Goal: Contribute content: Contribute content

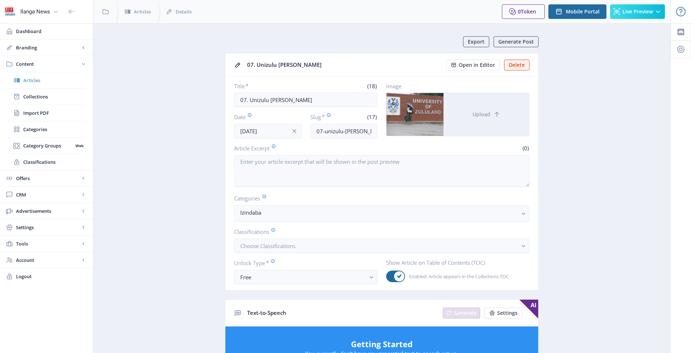
click at [28, 82] on span "Articles" at bounding box center [54, 80] width 62 height 7
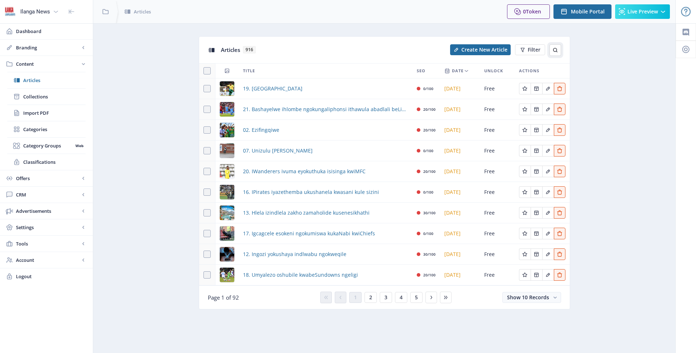
click at [554, 50] on icon at bounding box center [555, 50] width 6 height 6
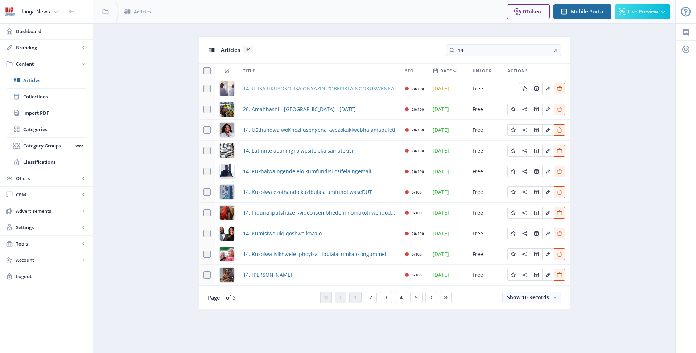
type input "14"
click at [276, 90] on span "14. UFISA UKUYOXOLISA ONYAZINI ‘‘OBEPIKLA NGOKUSWENKA" at bounding box center [318, 88] width 151 height 9
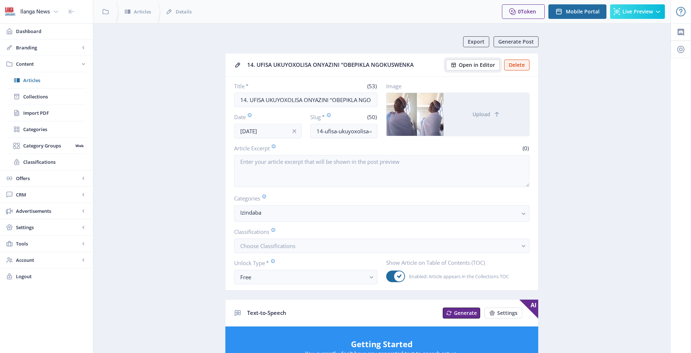
click at [471, 65] on span "Open in Editor" at bounding box center [476, 65] width 36 height 6
click at [31, 78] on span "Articles" at bounding box center [54, 80] width 62 height 7
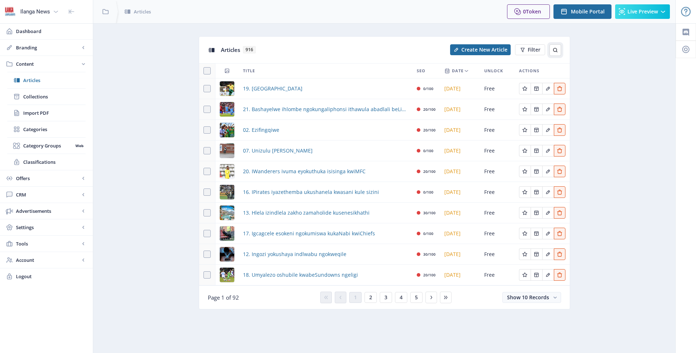
click at [557, 47] on icon at bounding box center [555, 50] width 6 height 6
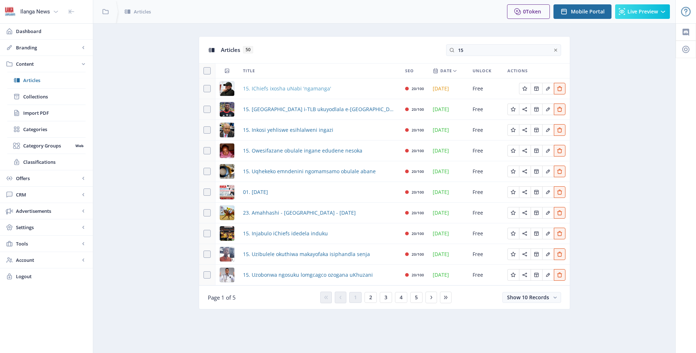
type input "15"
click at [285, 88] on span "15. IChiefs ixosha uNabi 'ngamanga'" at bounding box center [287, 88] width 88 height 9
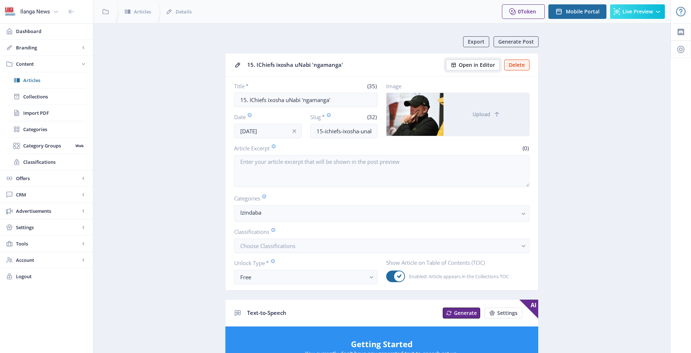
click at [475, 65] on span "Open in Editor" at bounding box center [476, 65] width 36 height 6
click at [38, 81] on span "Articles" at bounding box center [54, 80] width 62 height 7
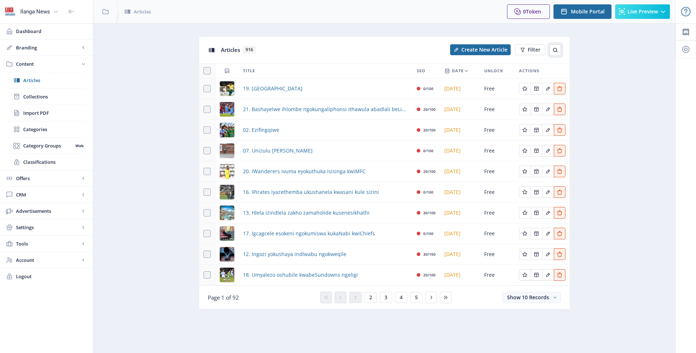
click at [554, 49] on icon at bounding box center [555, 50] width 6 height 6
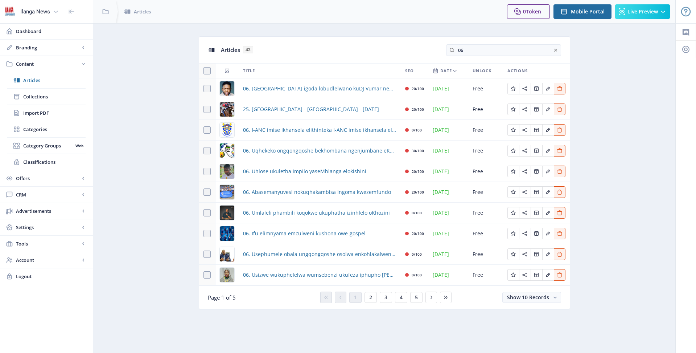
drag, startPoint x: 458, startPoint y: 45, endPoint x: 432, endPoint y: 45, distance: 26.1
click at [432, 45] on div "Articles 42 06" at bounding box center [384, 50] width 371 height 26
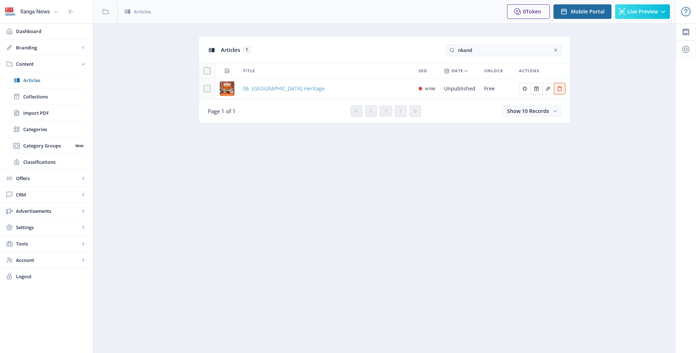
type input "nkand"
click at [275, 87] on span "06. [GEOGRAPHIC_DATA] Heritage" at bounding box center [284, 88] width 82 height 9
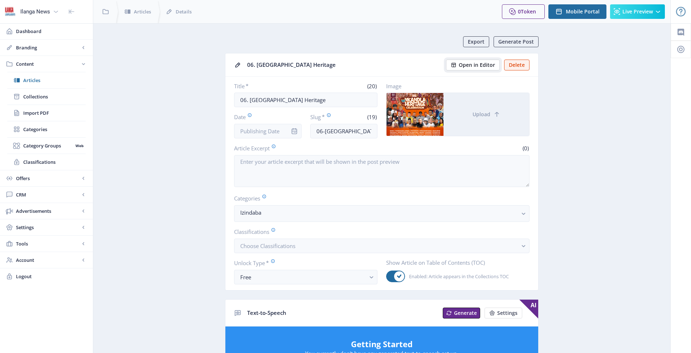
click at [489, 63] on span "Open in Editor" at bounding box center [476, 65] width 36 height 6
click at [39, 81] on span "Articles" at bounding box center [54, 80] width 62 height 7
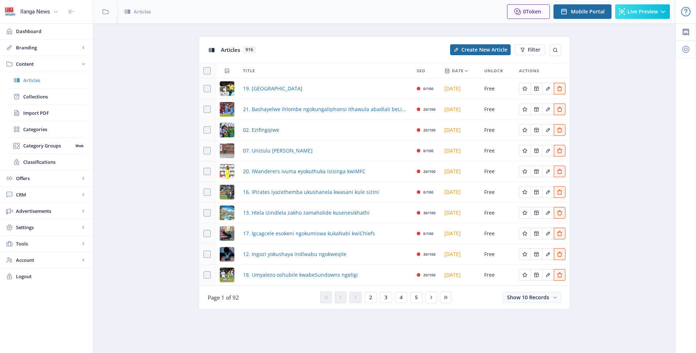
click at [26, 81] on span "Articles" at bounding box center [54, 80] width 62 height 7
click at [553, 52] on icon at bounding box center [555, 50] width 6 height 6
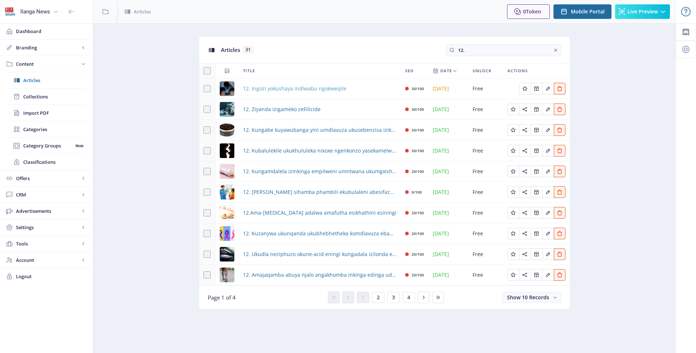
type input "12."
click at [251, 88] on span "12. Ingozi yokushaya indlwabu ngokweqile" at bounding box center [294, 88] width 103 height 9
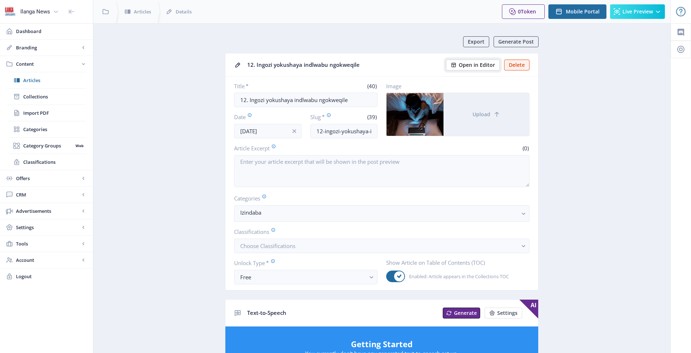
click at [487, 66] on span "Open in Editor" at bounding box center [476, 65] width 36 height 6
click at [39, 82] on span "Articles" at bounding box center [54, 80] width 62 height 7
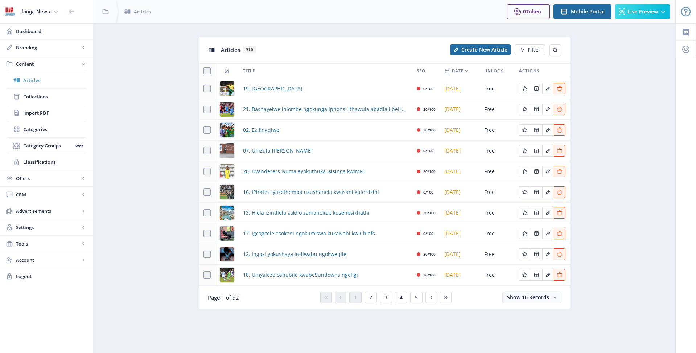
click at [47, 81] on span "Articles" at bounding box center [54, 80] width 62 height 7
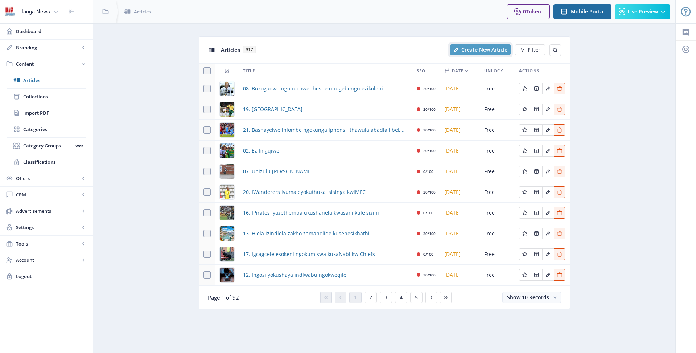
click at [470, 51] on span "Create New Article" at bounding box center [484, 50] width 46 height 6
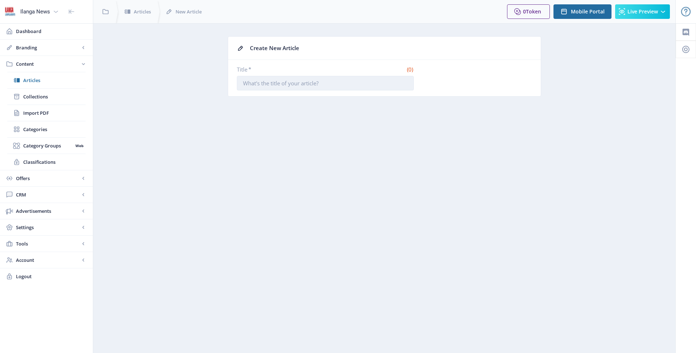
click at [324, 87] on input "Title *" at bounding box center [325, 83] width 177 height 15
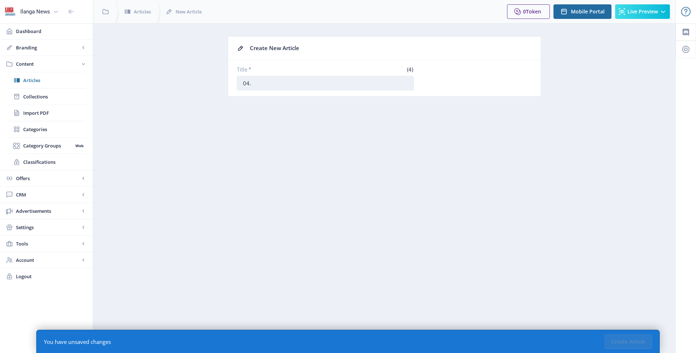
click at [271, 83] on input "04." at bounding box center [325, 83] width 177 height 15
type input "04. UMkhwanazi ulawulwa yiThongo"
click at [612, 336] on button "Create Article" at bounding box center [629, 341] width 48 height 15
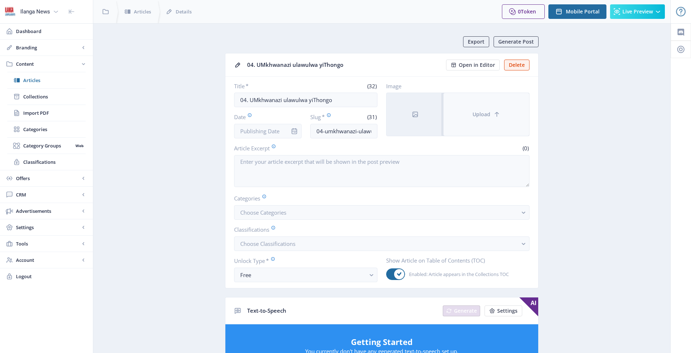
click at [448, 108] on button "Upload" at bounding box center [486, 114] width 86 height 43
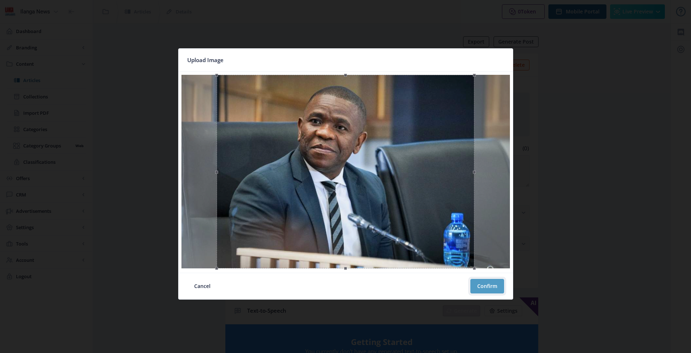
click at [493, 289] on button "Confirm" at bounding box center [487, 286] width 34 height 15
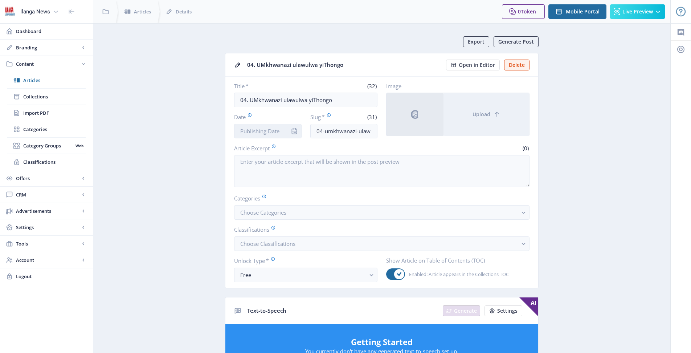
click at [276, 129] on input "Date" at bounding box center [267, 131] width 67 height 15
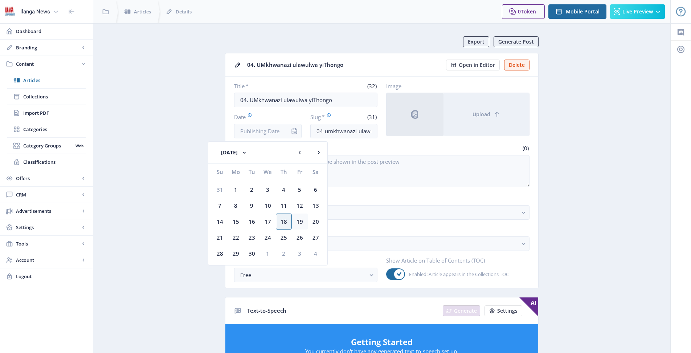
click at [300, 221] on div "19" at bounding box center [300, 221] width 16 height 16
type input "[DATE]"
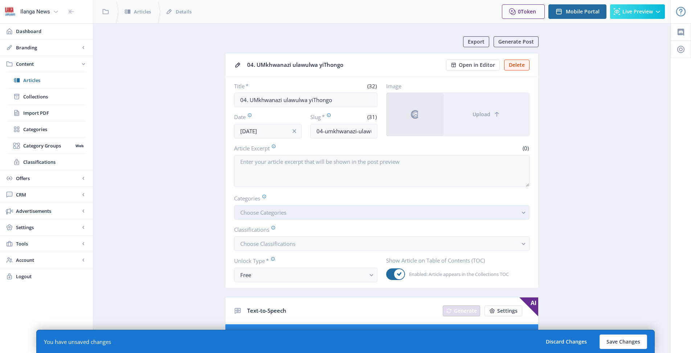
click at [313, 212] on button "Choose Categories" at bounding box center [381, 212] width 295 height 15
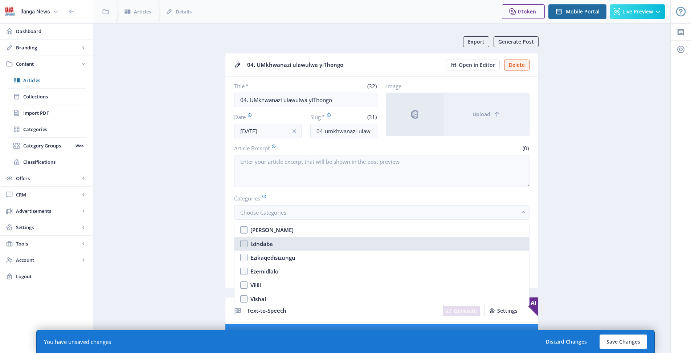
click at [245, 242] on nb-option "Izindaba" at bounding box center [381, 243] width 295 height 14
checkbox input "true"
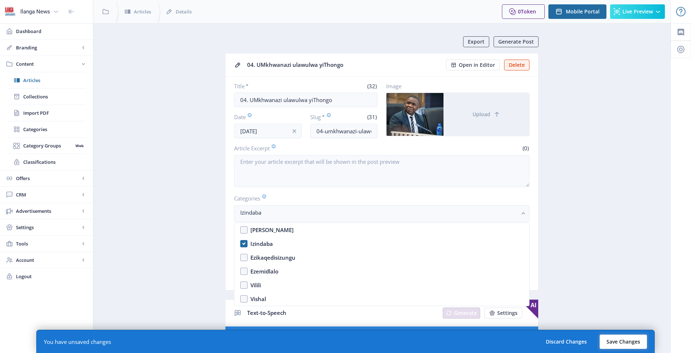
click at [633, 345] on button "Save Changes" at bounding box center [623, 341] width 48 height 15
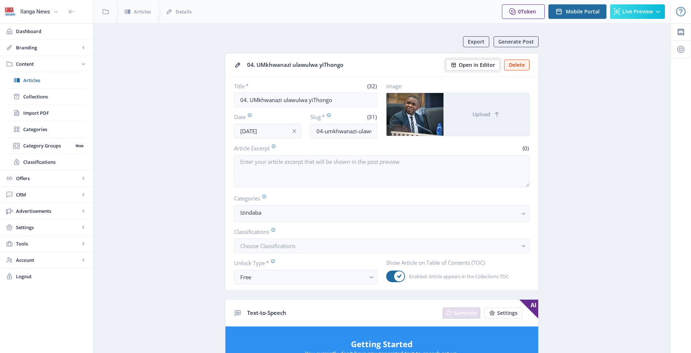
click at [484, 66] on span "Open in Editor" at bounding box center [476, 65] width 36 height 6
